Goal: Task Accomplishment & Management: Complete application form

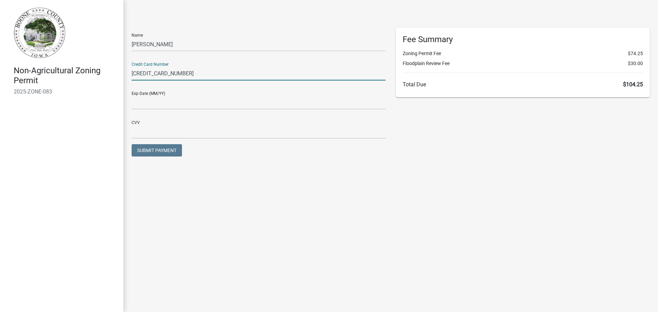
type input "[CREDIT_CARD_NUMBER]"
click at [150, 98] on input "text" at bounding box center [259, 103] width 254 height 14
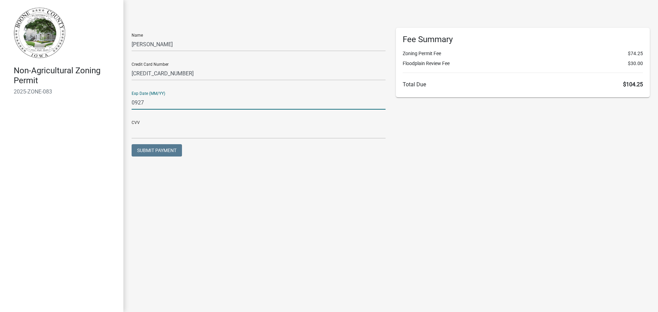
type input "0927"
click at [136, 134] on input "text" at bounding box center [259, 132] width 254 height 14
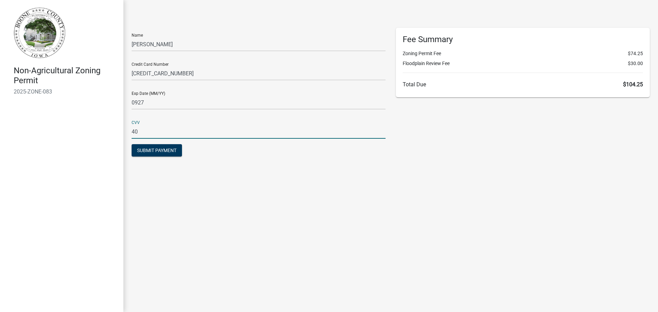
type input "404"
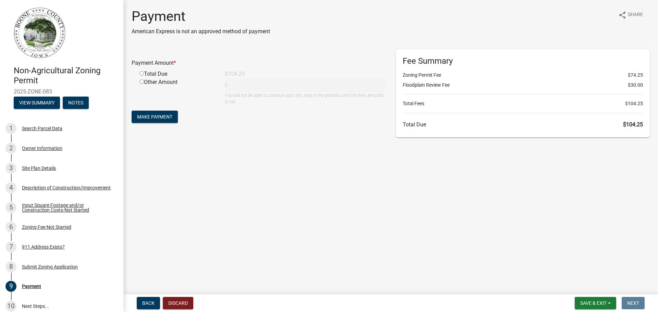
click at [141, 73] on input "radio" at bounding box center [141, 73] width 4 height 4
radio input "true"
type input "104.25"
click at [160, 114] on span "Make Payment" at bounding box center [154, 116] width 35 height 5
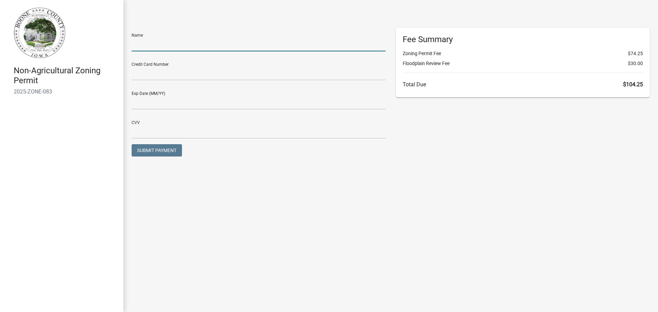
click at [159, 46] on input "text" at bounding box center [259, 44] width 254 height 14
type input "Sam Drenth"
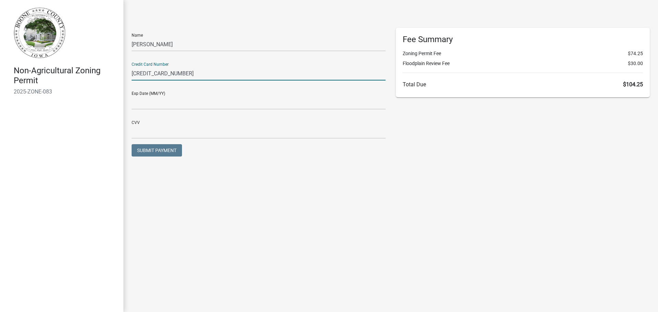
type input "5403246043708586"
click at [155, 106] on input "text" at bounding box center [259, 103] width 254 height 14
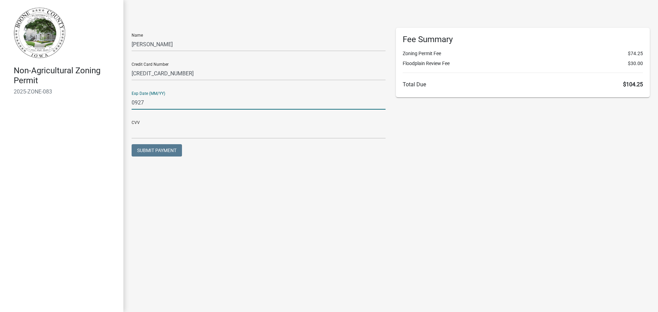
type input "0927"
click at [164, 129] on input "text" at bounding box center [259, 132] width 254 height 14
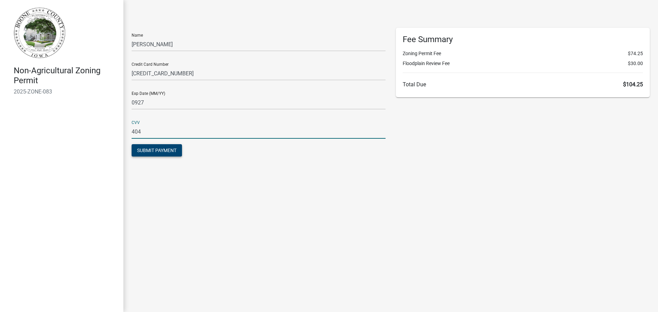
type input "404"
click at [151, 152] on span "Submit Payment" at bounding box center [156, 150] width 39 height 5
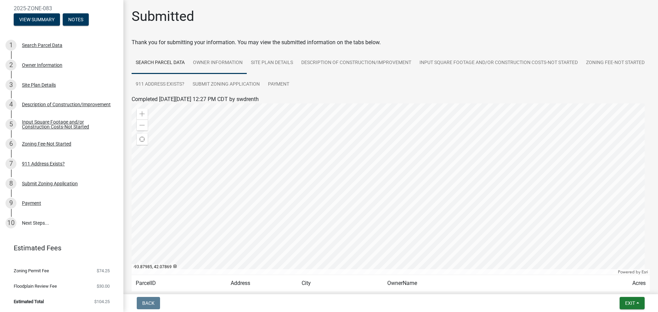
click at [238, 65] on link "Owner Information" at bounding box center [218, 63] width 58 height 22
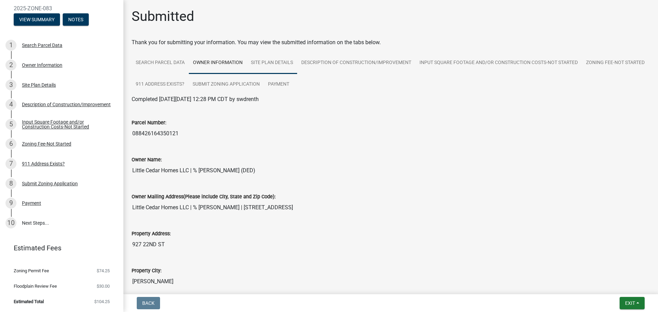
click at [285, 65] on link "Site Plan Details" at bounding box center [272, 63] width 50 height 22
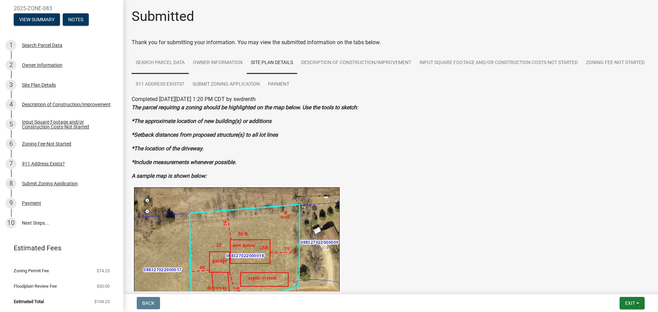
click at [174, 66] on link "Search Parcel Data" at bounding box center [160, 63] width 57 height 22
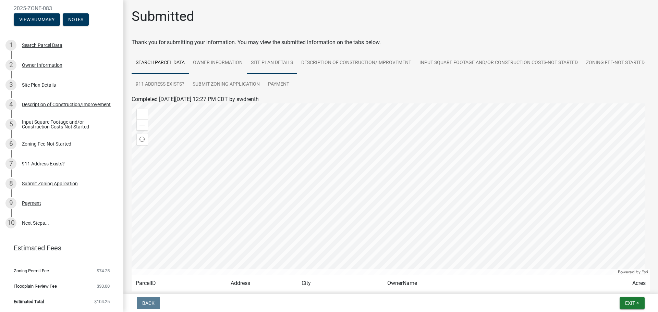
click at [276, 64] on link "Site Plan Details" at bounding box center [272, 63] width 50 height 22
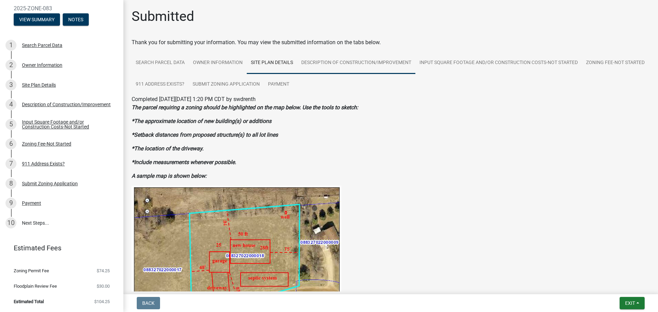
click at [331, 65] on link "Description of Construction/Improvement" at bounding box center [356, 63] width 118 height 22
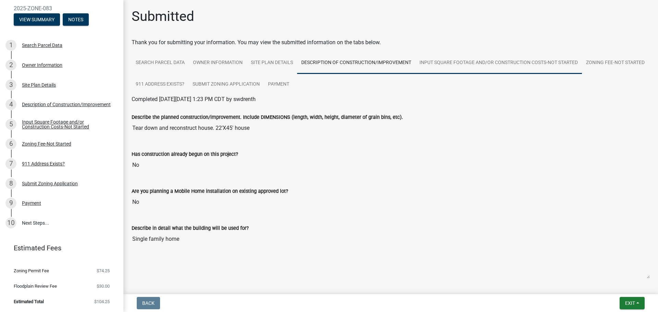
click at [456, 64] on link "Input Square Footage and/or Construction Costs-Not Started" at bounding box center [498, 63] width 167 height 22
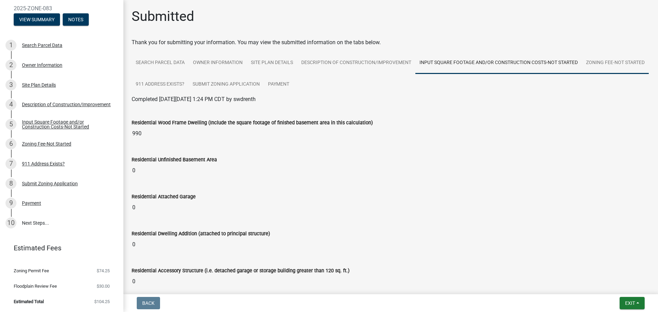
click at [582, 74] on link "Zoning Fee-Not Started" at bounding box center [615, 63] width 67 height 22
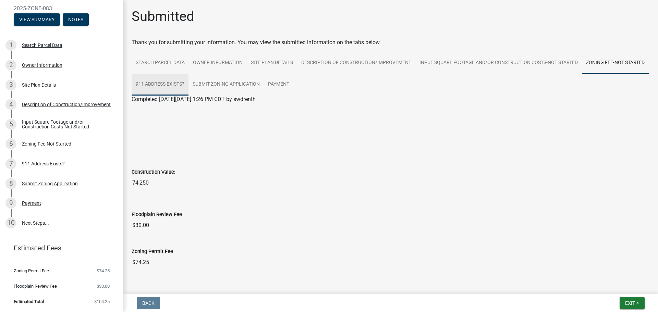
click at [188, 84] on link "911 Address Exists?" at bounding box center [160, 85] width 57 height 22
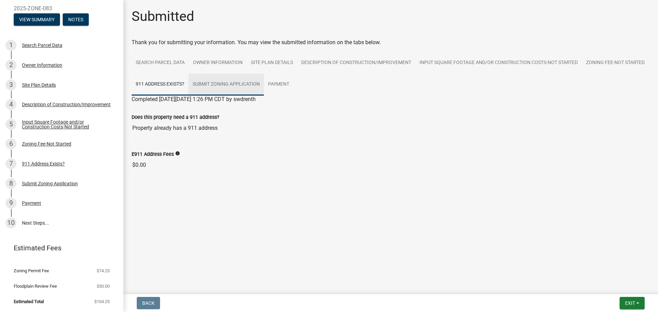
click at [264, 86] on link "Submit Zoning Application" at bounding box center [225, 85] width 75 height 22
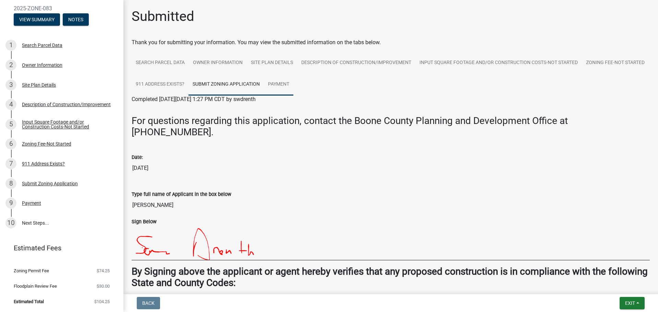
click at [293, 87] on link "Payment" at bounding box center [278, 85] width 29 height 22
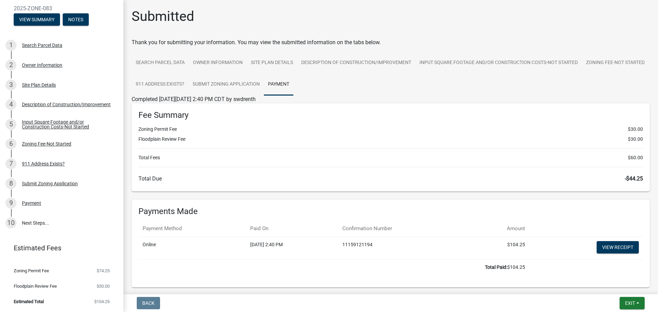
scroll to position [31, 0]
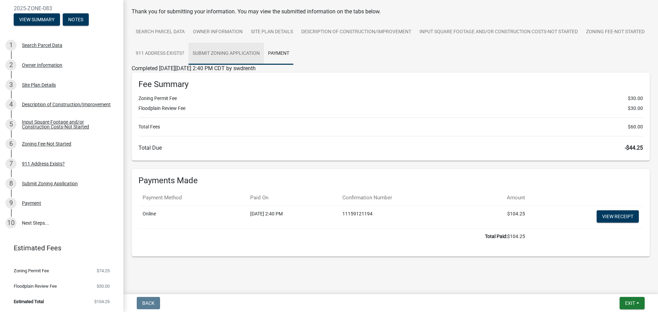
click at [264, 55] on link "Submit Zoning Application" at bounding box center [225, 54] width 75 height 22
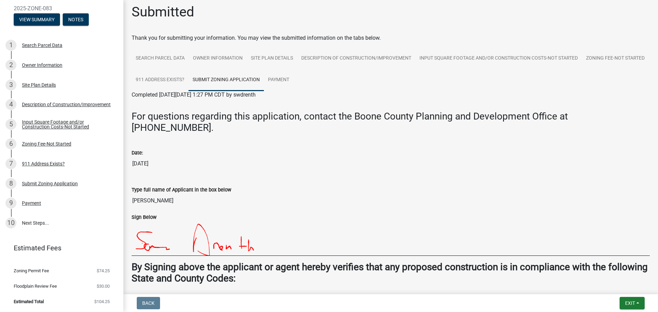
scroll to position [0, 0]
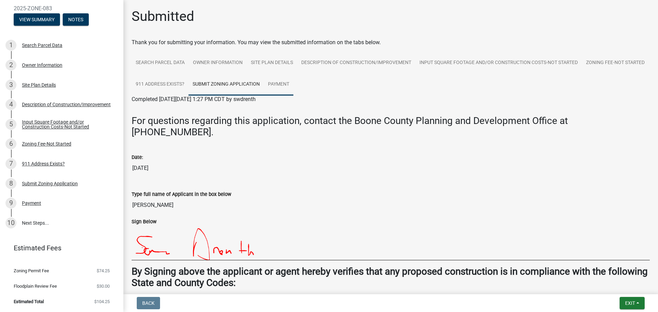
click at [293, 85] on link "Payment" at bounding box center [278, 85] width 29 height 22
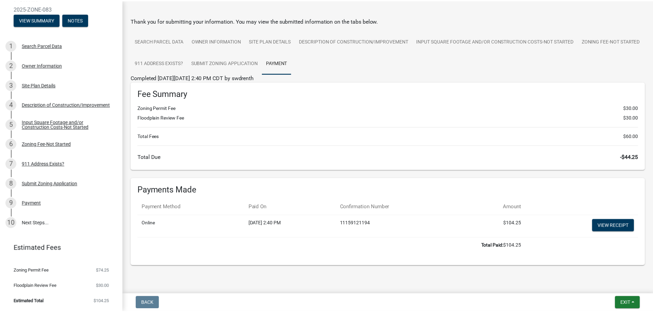
scroll to position [31, 0]
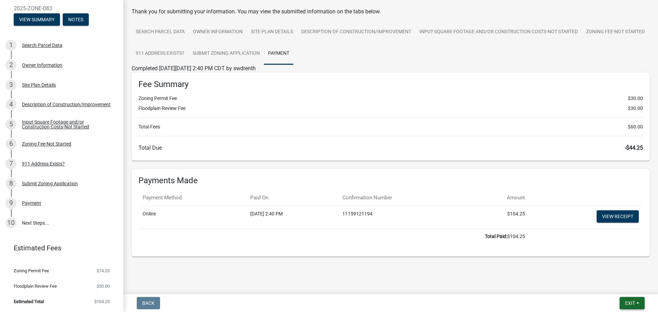
click at [627, 304] on span "Exit" at bounding box center [630, 303] width 10 height 5
click at [611, 284] on button "Save & Exit" at bounding box center [617, 285] width 55 height 16
